Goal: Find contact information: Find contact information

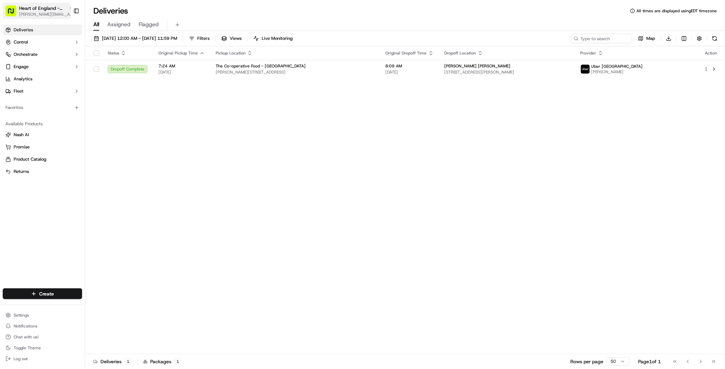
click at [41, 13] on span "[PERSON_NAME][EMAIL_ADDRESS][DOMAIN_NAME]" at bounding box center [46, 14] width 55 height 5
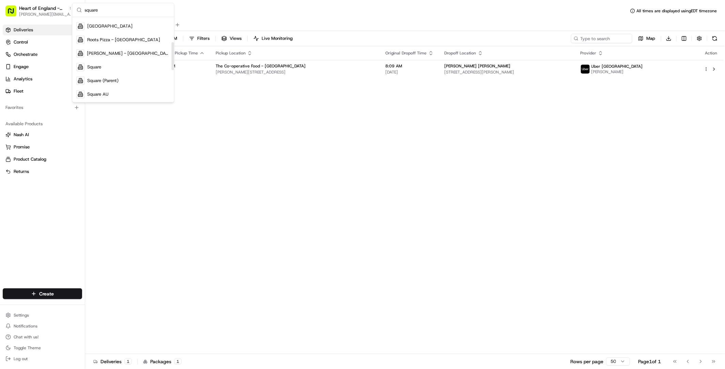
scroll to position [96, 0]
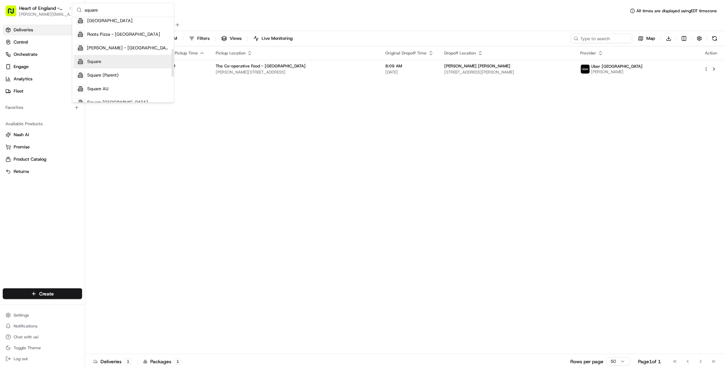
type input "square"
click at [102, 59] on div "Square" at bounding box center [123, 62] width 99 height 14
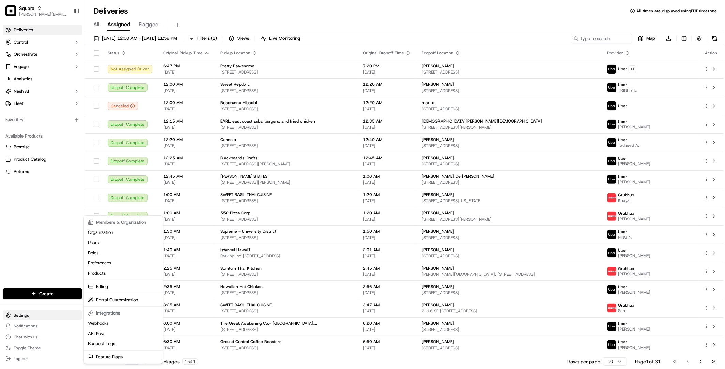
click at [25, 313] on html "Square [PERSON_NAME][EMAIL_ADDRESS][DOMAIN_NAME] Toggle Sidebar Deliveries Cont…" at bounding box center [362, 184] width 725 height 369
click at [104, 244] on link "Users" at bounding box center [123, 243] width 76 height 10
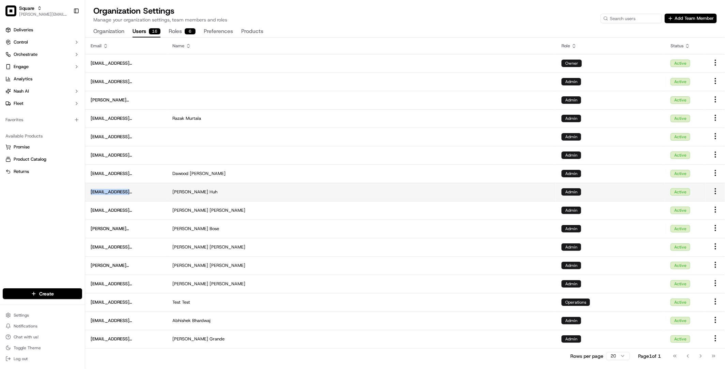
drag, startPoint x: 135, startPoint y: 191, endPoint x: 91, endPoint y: 194, distance: 43.8
click at [91, 194] on span "[EMAIL_ADDRESS][DOMAIN_NAME]" at bounding box center [126, 192] width 71 height 6
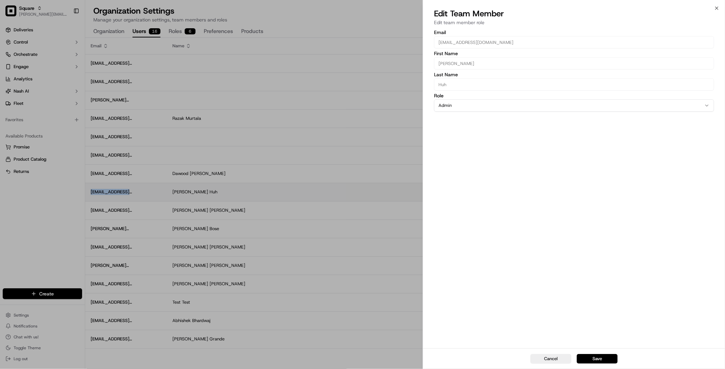
copy span "[EMAIL_ADDRESS][DOMAIN_NAME]"
